Goal: Task Accomplishment & Management: Complete application form

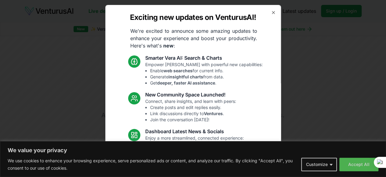
scroll to position [78, 0]
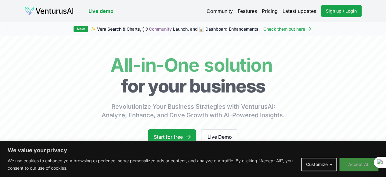
click at [354, 170] on button "Accept All" at bounding box center [359, 163] width 39 height 13
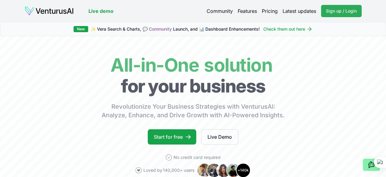
click at [338, 7] on link "Sign up / Login Login" at bounding box center [341, 11] width 41 height 12
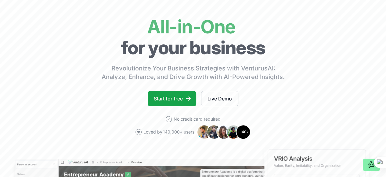
scroll to position [36, 0]
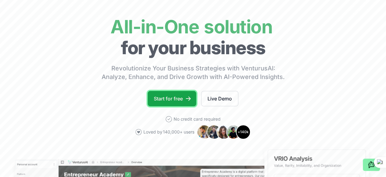
click at [175, 102] on link "Start for free" at bounding box center [172, 98] width 49 height 15
